Goal: Information Seeking & Learning: Understand process/instructions

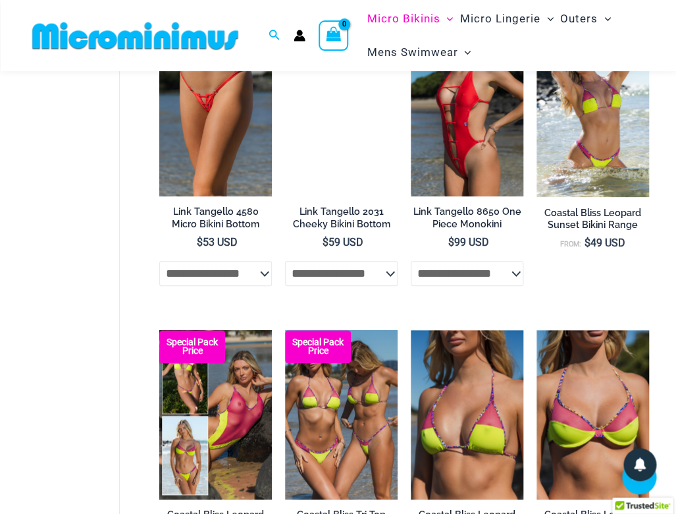
scroll to position [1450, 0]
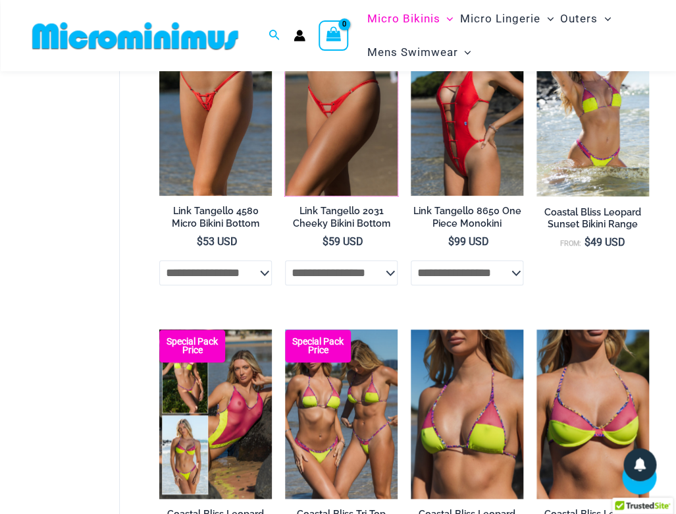
click at [285, 26] on img at bounding box center [285, 26] width 0 height 0
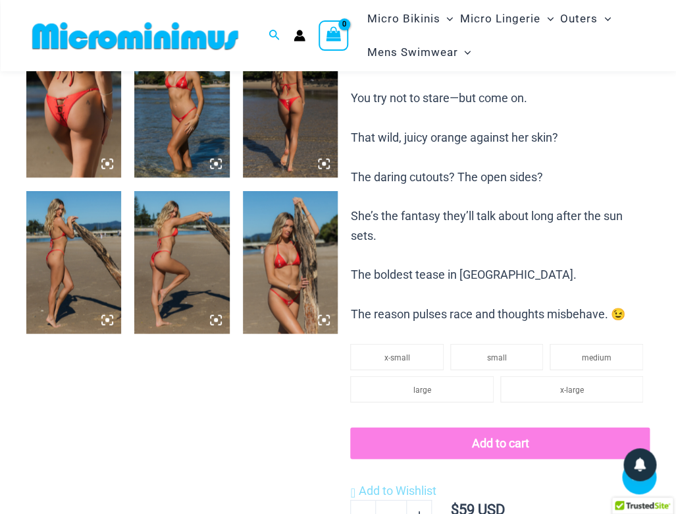
scroll to position [561, 0]
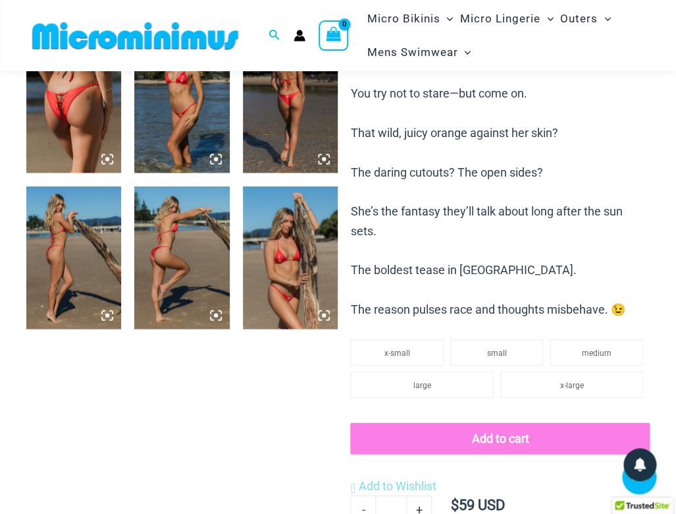
click at [275, 236] on img at bounding box center [290, 257] width 95 height 143
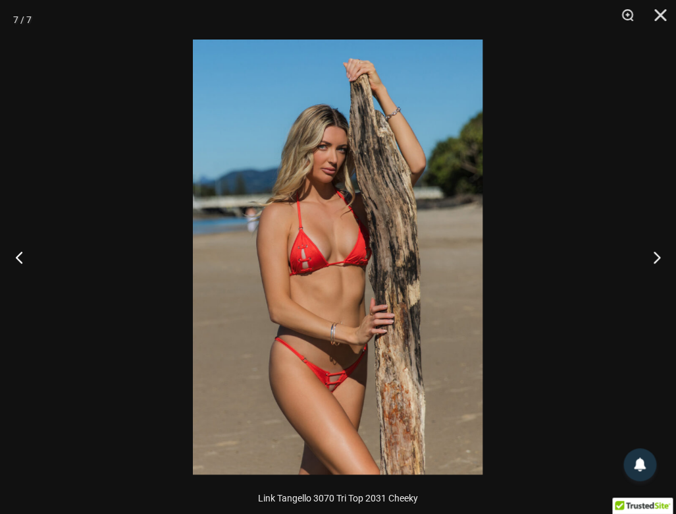
click at [292, 238] on img at bounding box center [338, 257] width 290 height 435
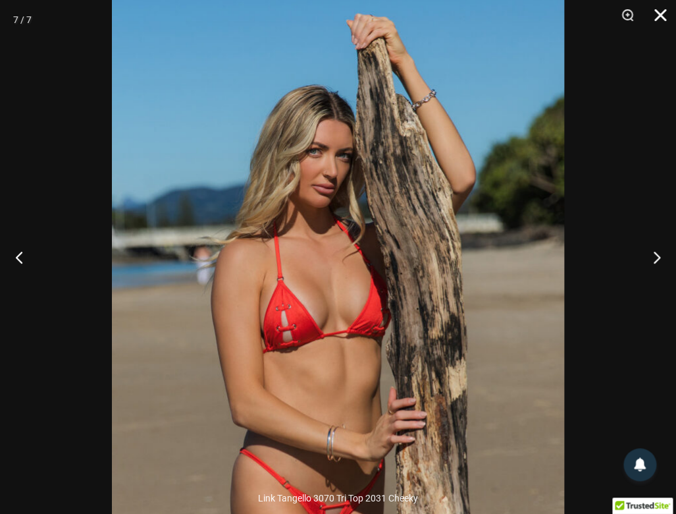
click at [660, 18] on button "Close" at bounding box center [655, 20] width 33 height 40
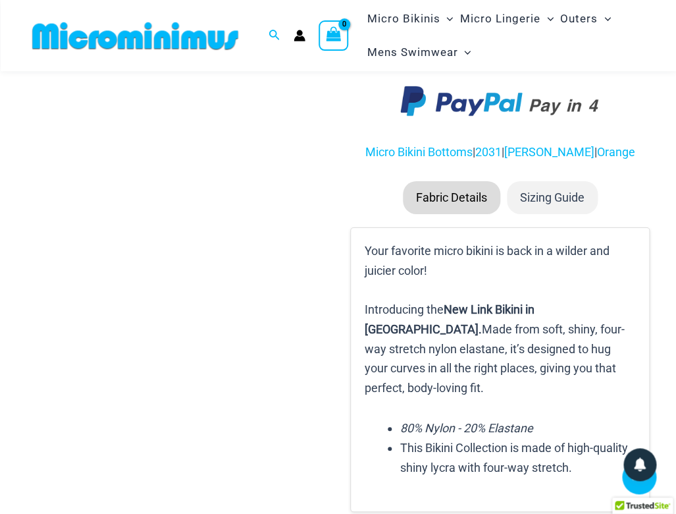
scroll to position [1101, 0]
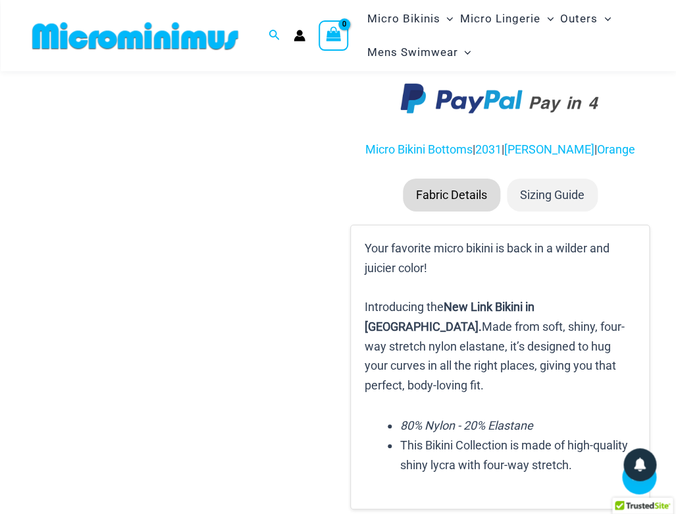
click at [560, 205] on li "Sizing Guide" at bounding box center [552, 194] width 91 height 33
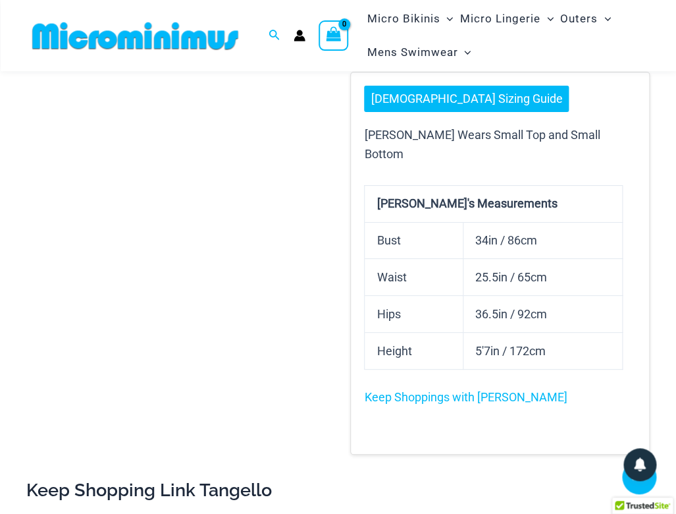
scroll to position [1260, 0]
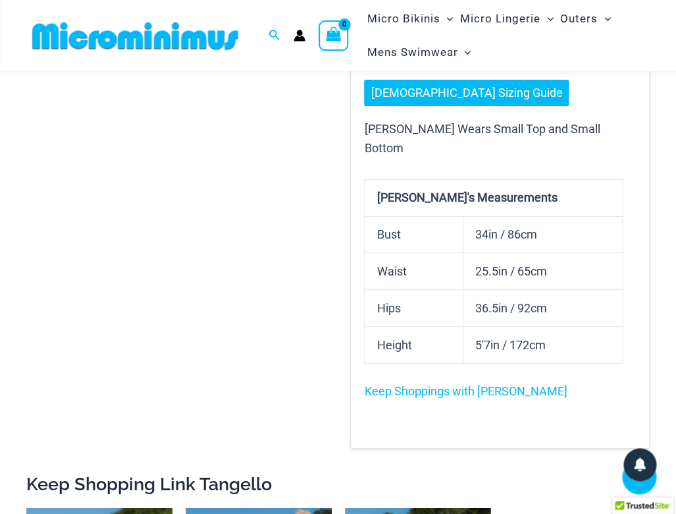
click at [417, 104] on link "[DEMOGRAPHIC_DATA] Sizing Guide" at bounding box center [466, 93] width 205 height 26
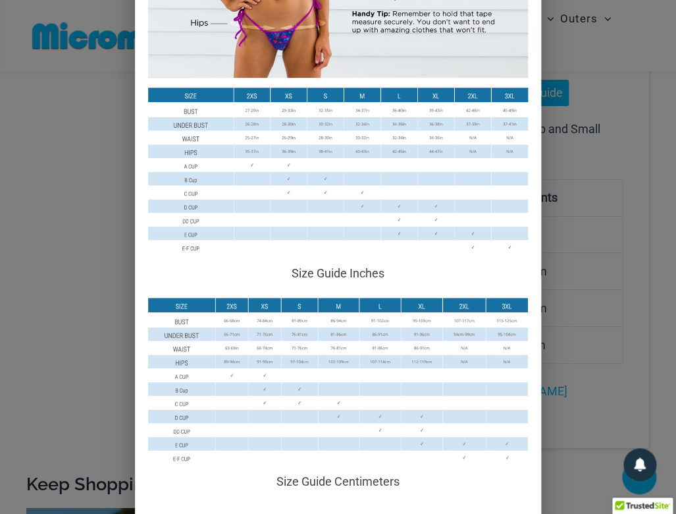
scroll to position [236, 0]
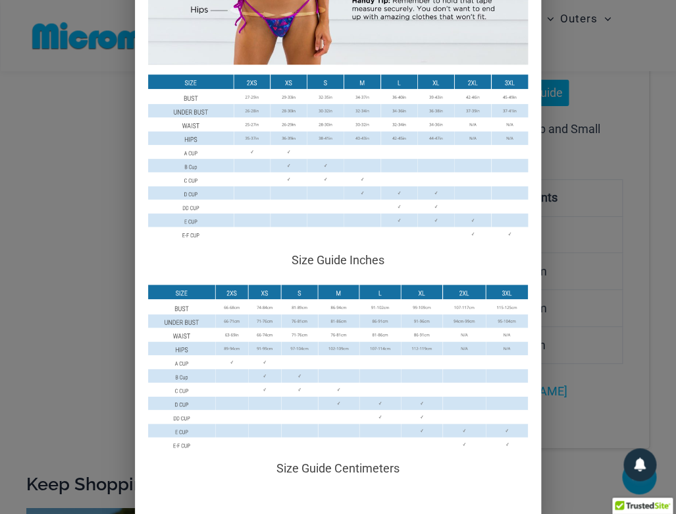
click at [302, 308] on img at bounding box center [337, 367] width 379 height 166
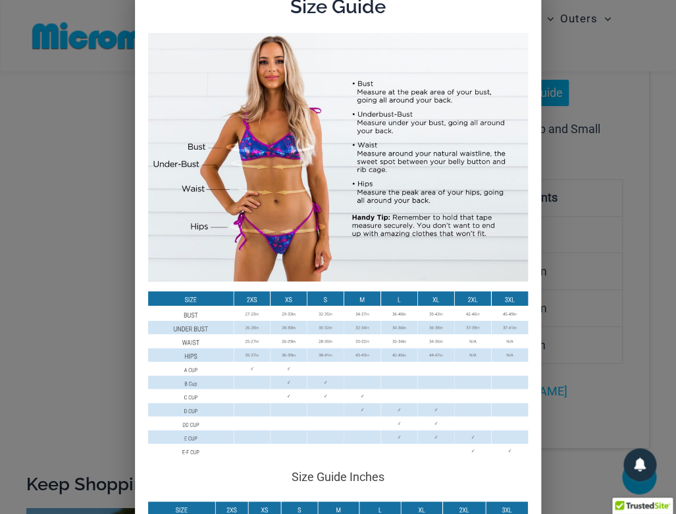
scroll to position [0, 0]
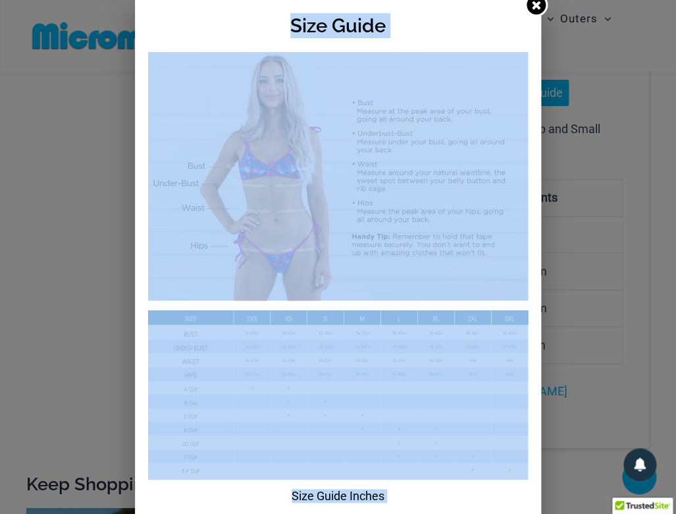
click at [487, 25] on h2 "Size Guide" at bounding box center [337, 25] width 379 height 25
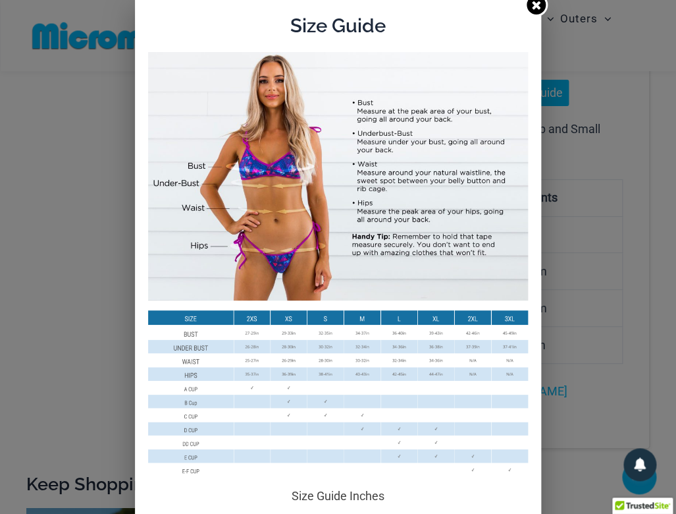
click at [529, 7] on link at bounding box center [536, 4] width 23 height 23
